Goal: Information Seeking & Learning: Learn about a topic

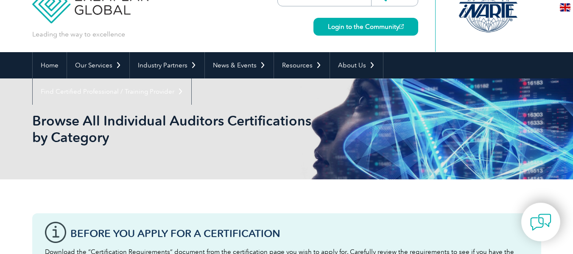
scroll to position [42, 0]
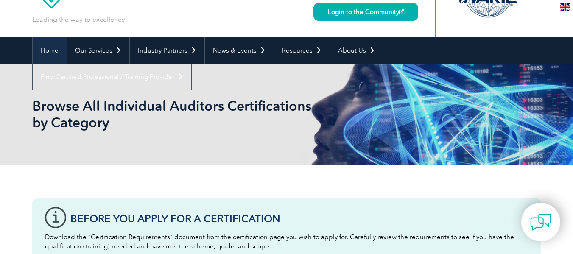
click at [52, 48] on link "Home" at bounding box center [50, 50] width 34 height 26
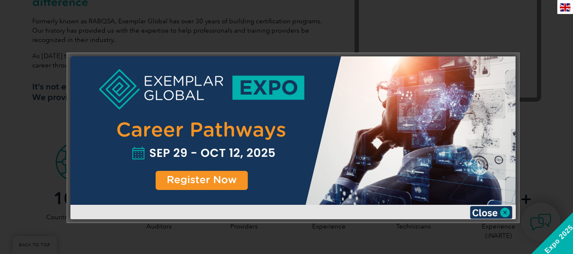
scroll to position [340, 0]
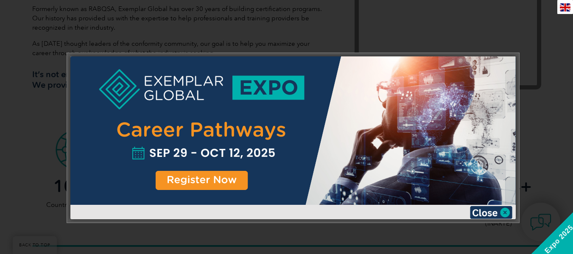
click at [202, 177] on div at bounding box center [293, 130] width 446 height 149
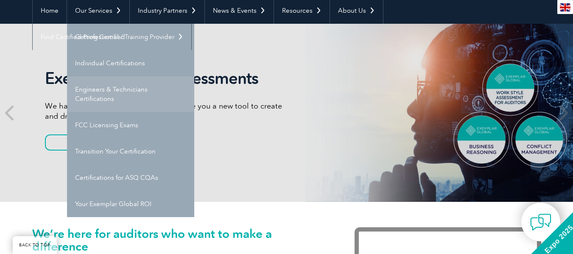
scroll to position [85, 0]
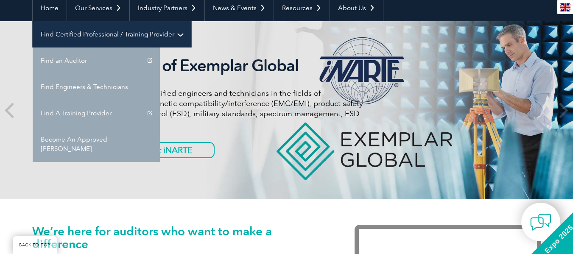
click at [191, 21] on link "Find Certified Professional / Training Provider" at bounding box center [112, 34] width 159 height 26
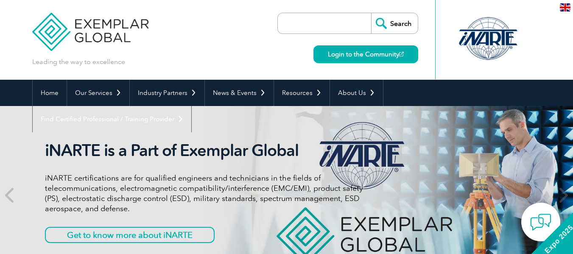
click at [325, 24] on input "search" at bounding box center [326, 23] width 89 height 20
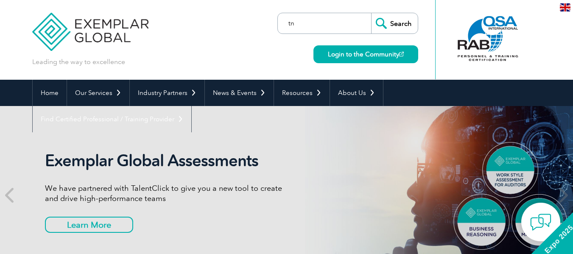
click at [300, 24] on input "tn" at bounding box center [326, 23] width 89 height 20
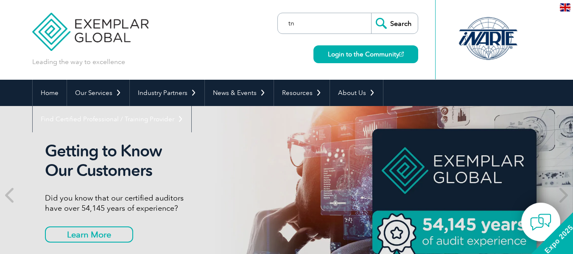
click at [305, 25] on input "tn" at bounding box center [326, 23] width 89 height 20
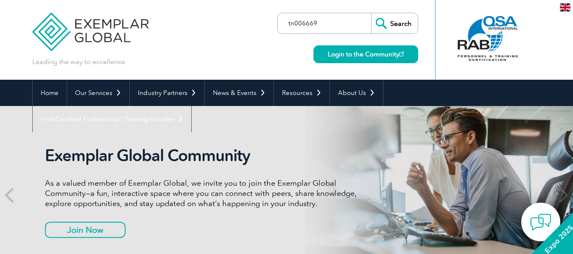
type input "tn006669"
click at [400, 26] on input "Search" at bounding box center [394, 23] width 47 height 20
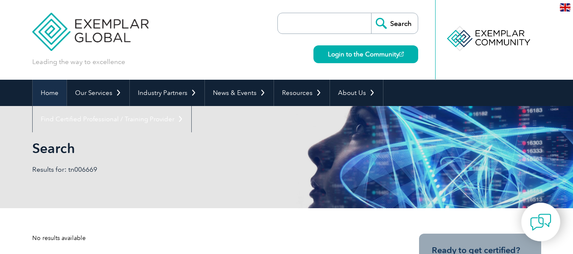
click at [49, 94] on link "Home" at bounding box center [50, 93] width 34 height 26
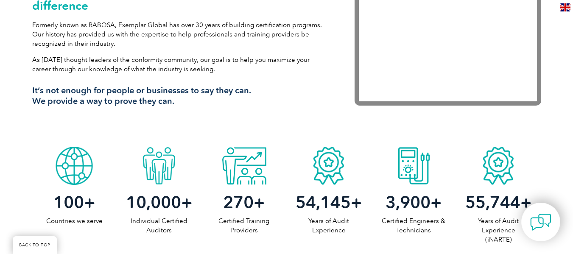
scroll to position [424, 0]
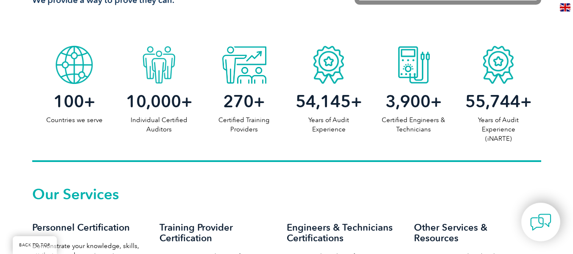
drag, startPoint x: 243, startPoint y: 75, endPoint x: 237, endPoint y: 78, distance: 6.9
click at [240, 74] on div at bounding box center [244, 63] width 85 height 42
click at [244, 125] on p "Certified Training Providers" at bounding box center [244, 124] width 85 height 19
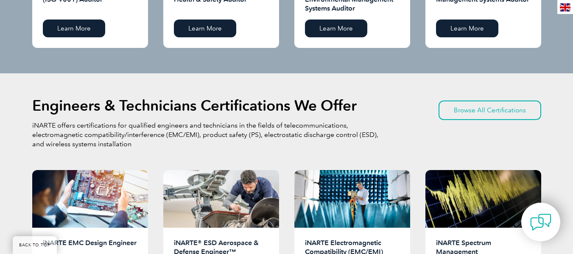
scroll to position [1019, 0]
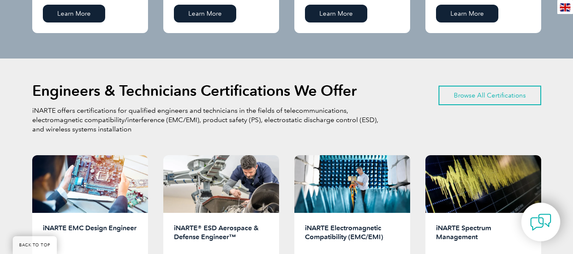
click at [506, 99] on link "Browse All Certifications" at bounding box center [490, 96] width 103 height 20
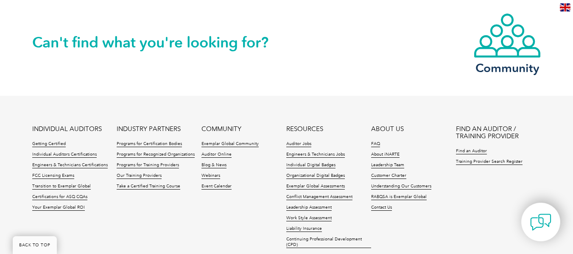
scroll to position [806, 0]
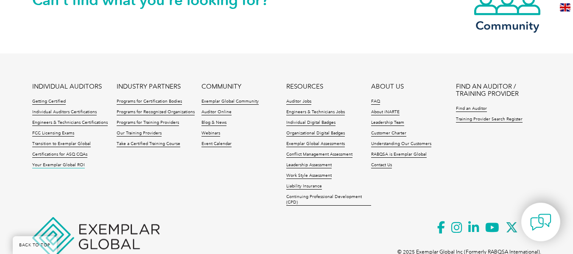
click at [72, 166] on link "Your Exemplar Global ROI" at bounding box center [58, 166] width 53 height 6
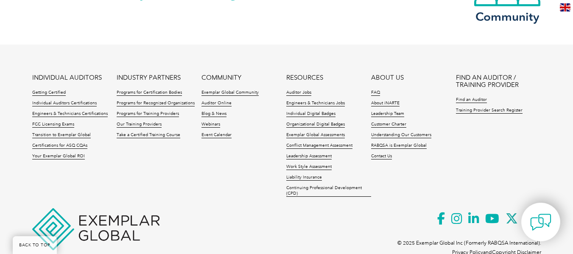
scroll to position [1223, 0]
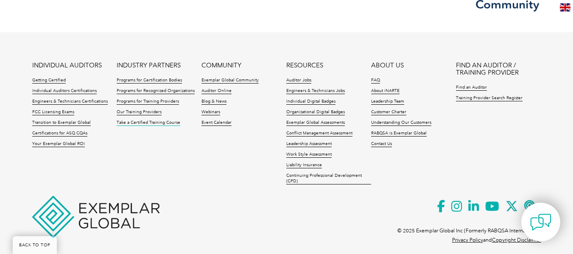
click at [169, 120] on link "Take a Certified Training Course" at bounding box center [149, 123] width 64 height 6
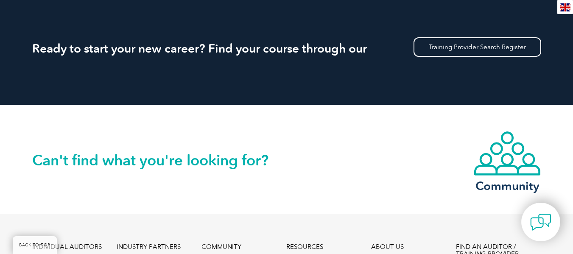
scroll to position [806, 0]
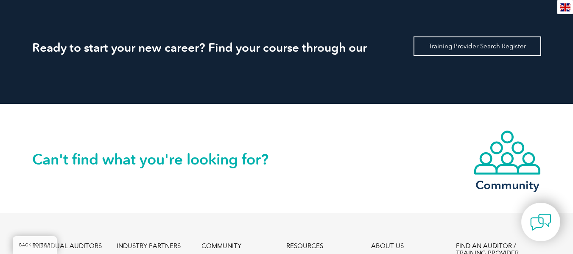
click at [451, 48] on link "Training Provider Search Register" at bounding box center [478, 47] width 128 height 20
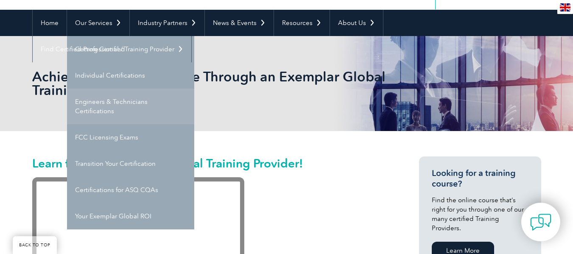
scroll to position [85, 0]
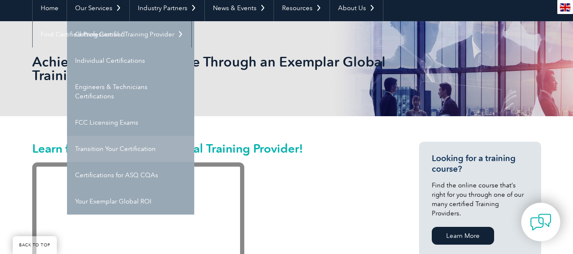
click at [135, 152] on link "Transition Your Certification" at bounding box center [130, 149] width 127 height 26
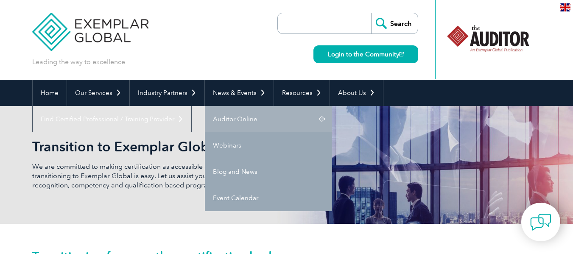
click at [237, 122] on link "Auditor Online" at bounding box center [268, 119] width 127 height 26
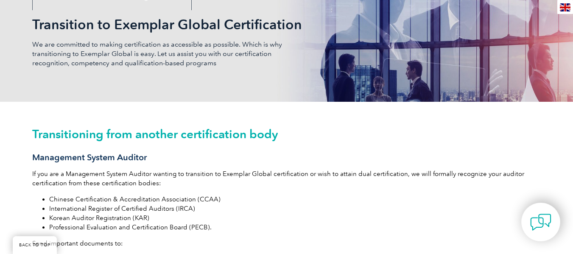
scroll to position [127, 0]
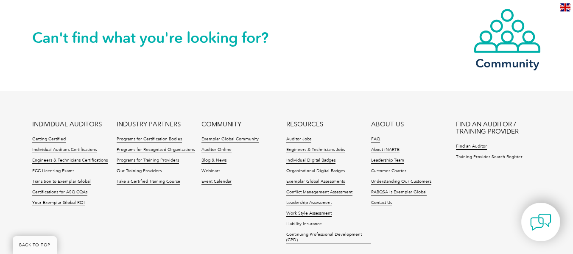
scroll to position [997, 0]
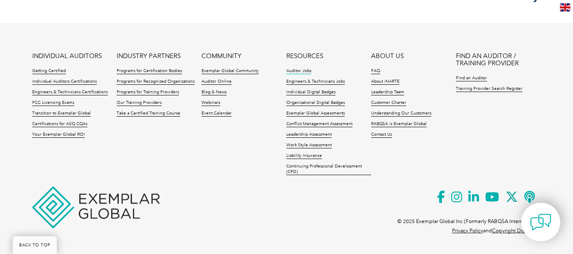
click at [307, 71] on link "Auditor Jobs" at bounding box center [299, 71] width 25 height 6
